Goal: Task Accomplishment & Management: Use online tool/utility

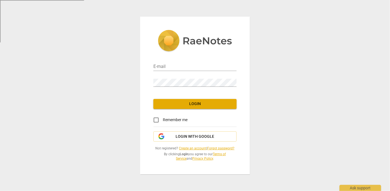
type input "[PERSON_NAME][EMAIL_ADDRESS][PERSON_NAME][DOMAIN_NAME]"
click at [200, 105] on span "Login" at bounding box center [195, 104] width 74 height 6
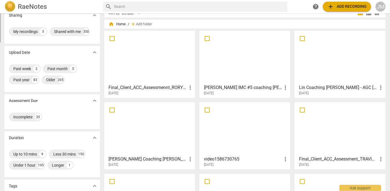
scroll to position [29, 0]
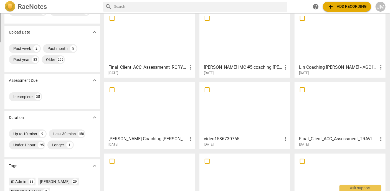
click at [252, 109] on div at bounding box center [244, 108] width 87 height 49
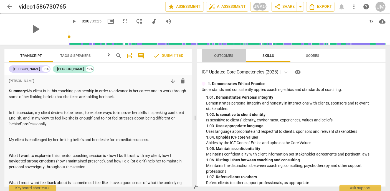
click at [226, 55] on span "Outcomes" at bounding box center [223, 56] width 19 height 4
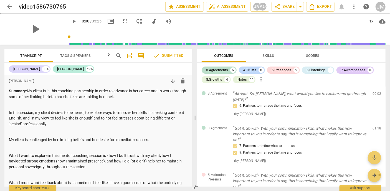
click at [10, 6] on span "arrow_back" at bounding box center [9, 6] width 7 height 7
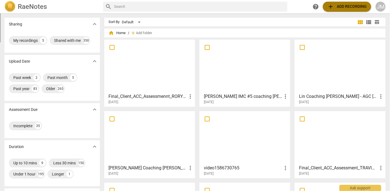
click at [333, 6] on span "add" at bounding box center [330, 6] width 7 height 7
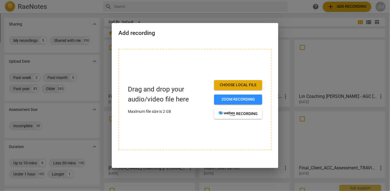
click at [384, 9] on div at bounding box center [195, 95] width 390 height 191
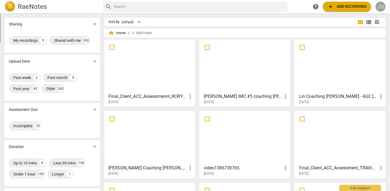
click at [382, 7] on div "JM" at bounding box center [381, 7] width 10 height 10
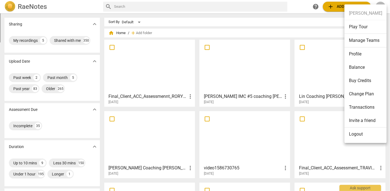
click at [158, 15] on div at bounding box center [195, 95] width 390 height 191
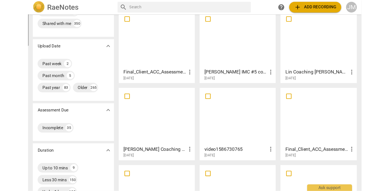
scroll to position [30, 0]
